Goal: Information Seeking & Learning: Learn about a topic

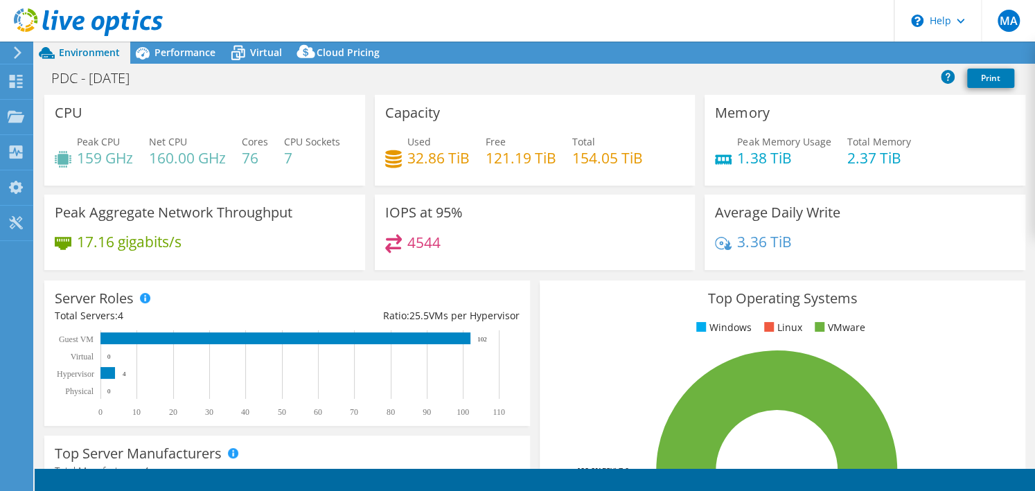
select select "USD"
click at [581, 186] on div "Capacity Used 32.86 TiB Free 121.19 TiB Total 154.05 TiB" at bounding box center [535, 140] width 321 height 91
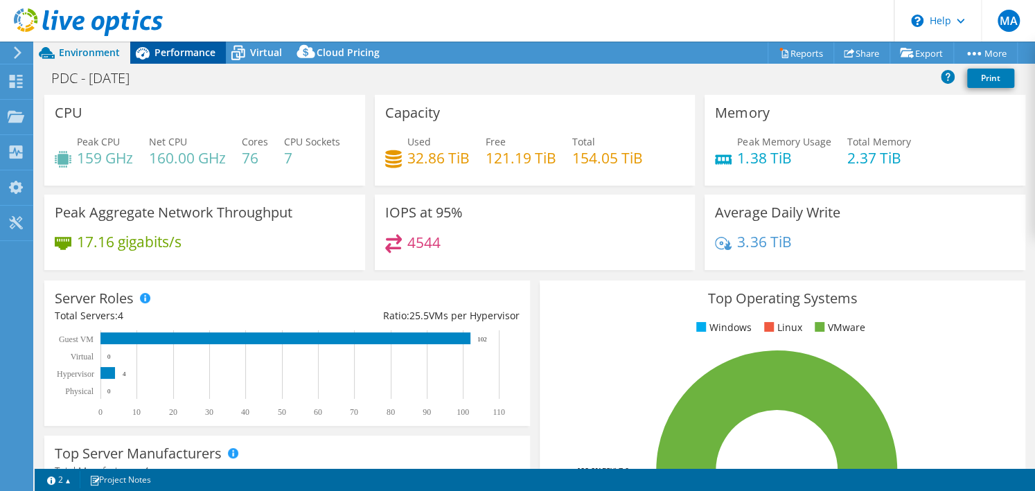
click at [204, 52] on span "Performance" at bounding box center [185, 52] width 61 height 13
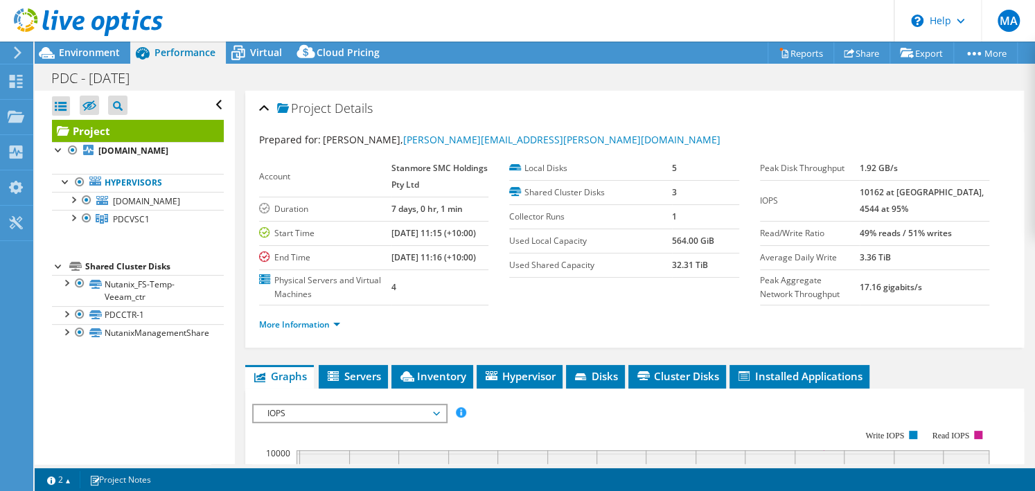
drag, startPoint x: 919, startPoint y: 258, endPoint x: 880, endPoint y: 256, distance: 38.9
click at [880, 256] on tr "Average Daily Write 3.36 TiB" at bounding box center [874, 257] width 229 height 24
drag, startPoint x: 691, startPoint y: 274, endPoint x: 653, endPoint y: 270, distance: 38.3
click at [653, 270] on tr "Used Shared Capacity 32.31 TiB" at bounding box center [623, 265] width 229 height 24
drag, startPoint x: 653, startPoint y: 270, endPoint x: 730, endPoint y: 253, distance: 78.8
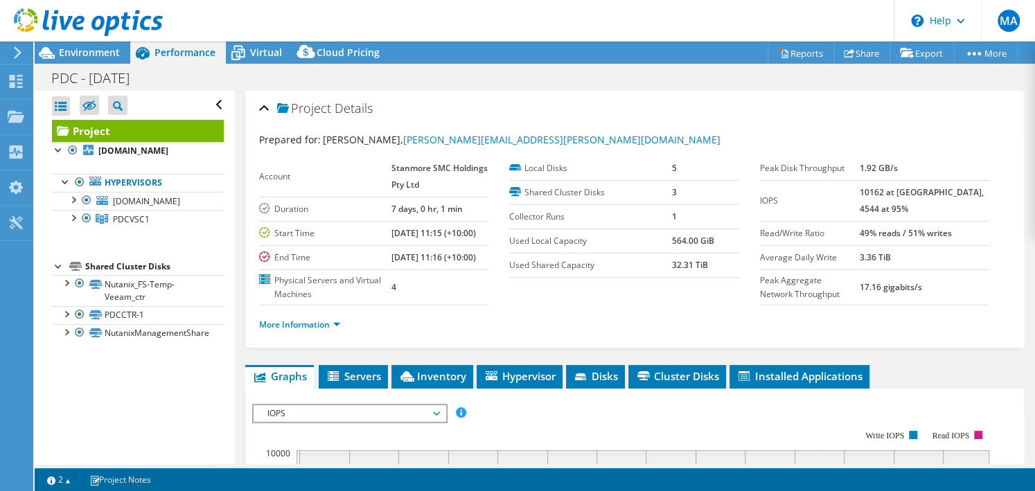
click at [730, 258] on td "32.31 TiB" at bounding box center [705, 265] width 67 height 24
drag, startPoint x: 659, startPoint y: 240, endPoint x: 651, endPoint y: 240, distance: 8.3
click at [651, 240] on tr "Used Local Capacity 564.00 GiB" at bounding box center [623, 241] width 229 height 24
drag, startPoint x: 651, startPoint y: 240, endPoint x: 607, endPoint y: 302, distance: 76.1
click at [607, 303] on section "Account Stanmore SMC Holdings Pty Ltd Duration 7 days, 0 hr, 1 min Start Time […" at bounding box center [509, 231] width 501 height 149
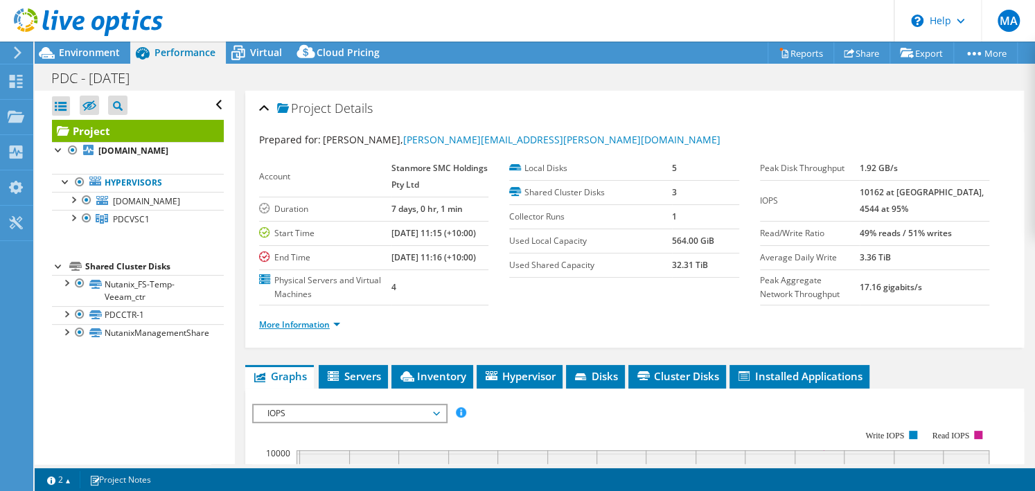
click at [310, 331] on link "More Information" at bounding box center [299, 325] width 81 height 12
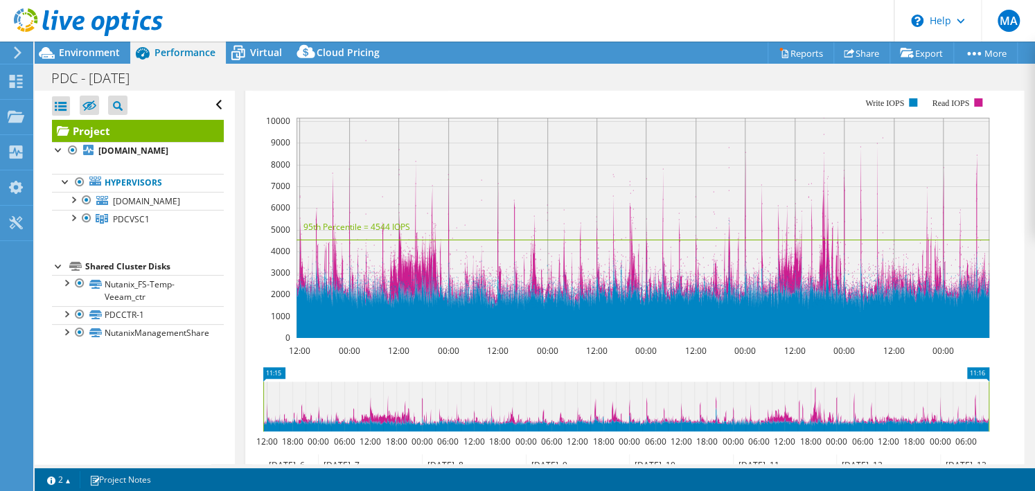
scroll to position [504, 0]
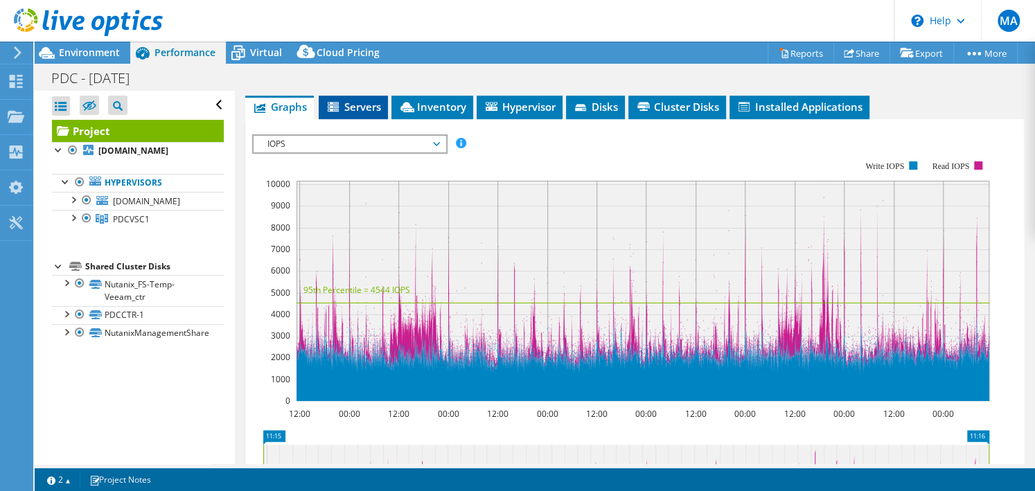
click at [356, 114] on span "Servers" at bounding box center [353, 107] width 55 height 14
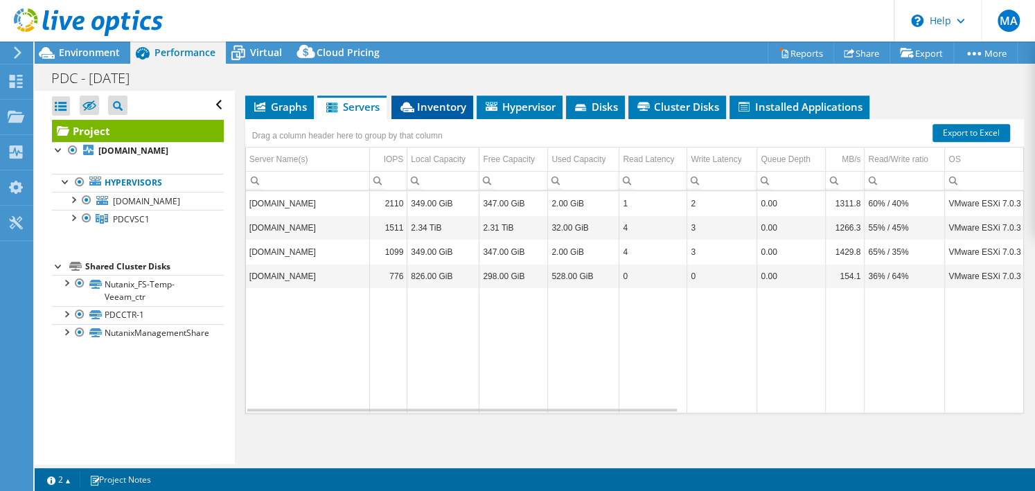
click at [453, 114] on span "Inventory" at bounding box center [432, 107] width 68 height 14
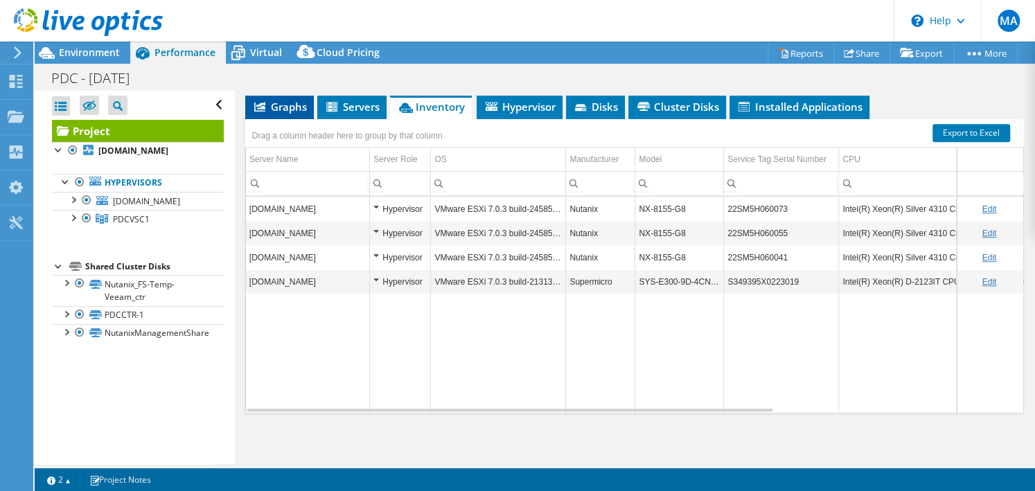
click at [283, 114] on span "Graphs" at bounding box center [279, 107] width 55 height 14
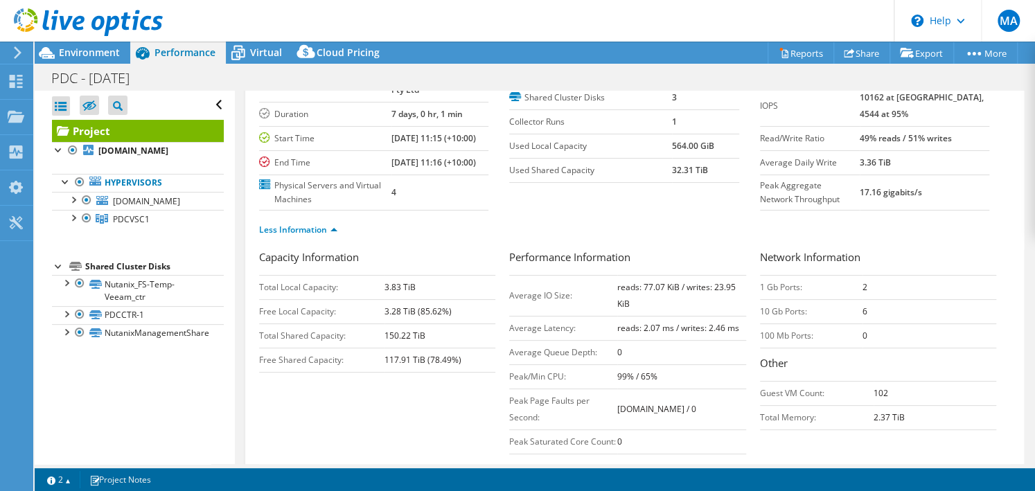
scroll to position [0, 0]
